Goal: Information Seeking & Learning: Learn about a topic

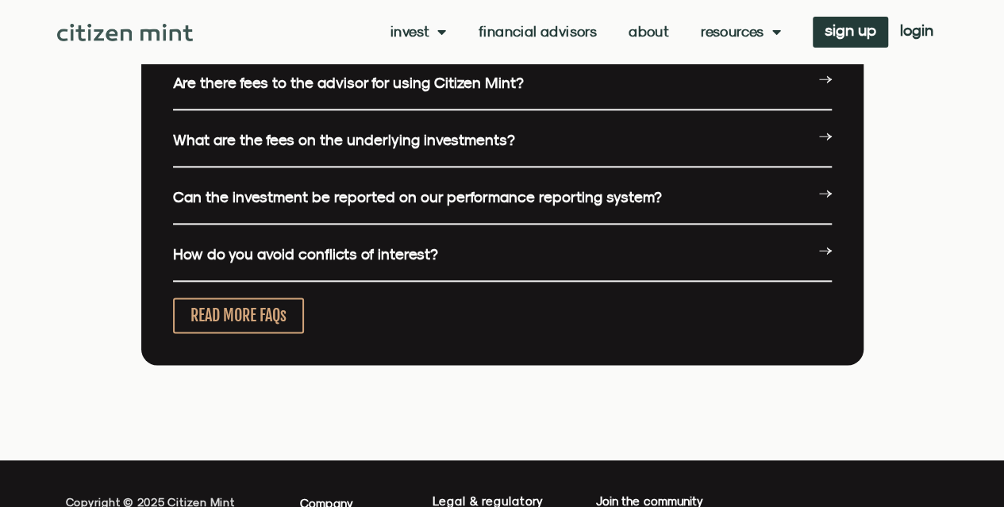
scroll to position [4364, 0]
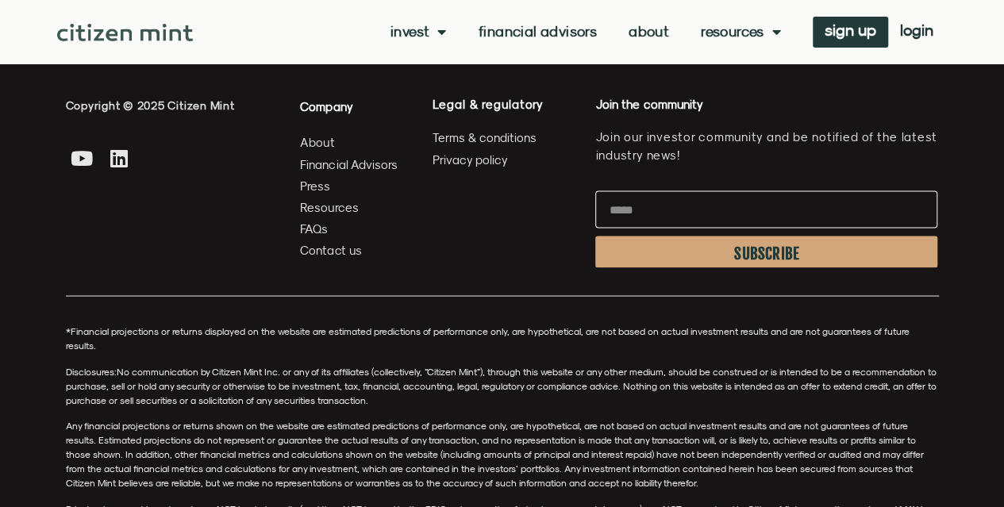
click at [317, 144] on span "About" at bounding box center [317, 143] width 34 height 20
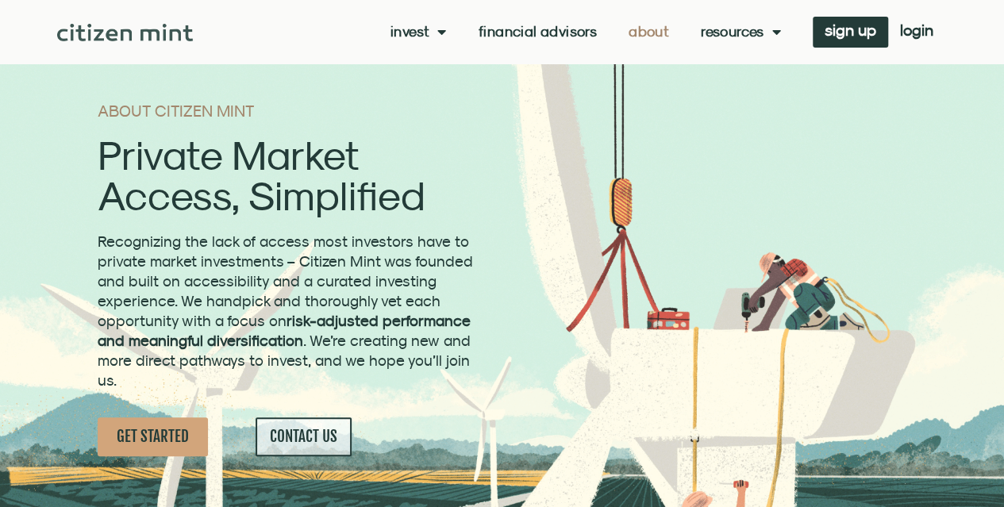
click at [441, 232] on span "Recognizing the lack of access most investors have to private market investment…" at bounding box center [285, 310] width 375 height 156
click at [236, 232] on span "Recognizing the lack of access most investors have to private market investment…" at bounding box center [285, 310] width 375 height 156
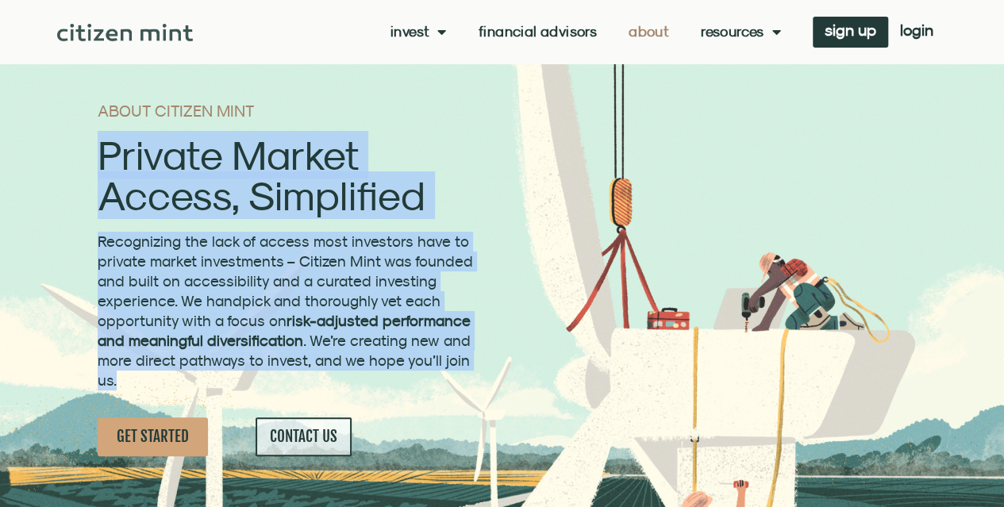
drag, startPoint x: 43, startPoint y: 71, endPoint x: 471, endPoint y: 182, distance: 442.8
click at [471, 182] on div "ABOUT CITIZEN MINT Private Market Access, Simplified Recognizing the lack of ac…" at bounding box center [288, 279] width 396 height 369
copy div "Private Market Access, Simplified Recognizing the lack of access most investors…"
